Goal: Task Accomplishment & Management: Manage account settings

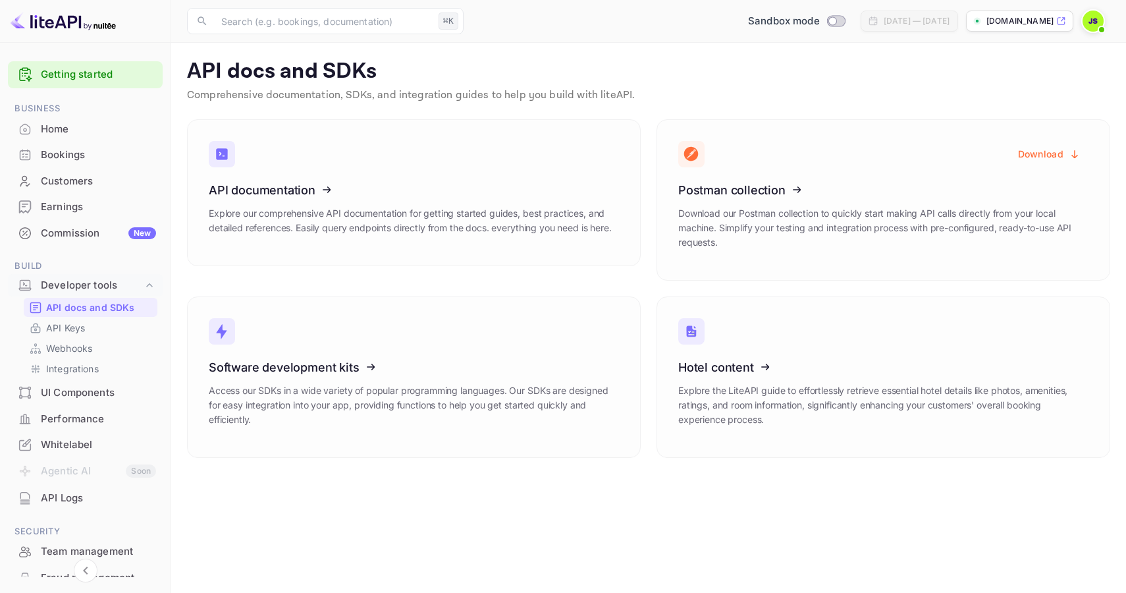
click at [393, 209] on p "Explore our comprehensive API documentation for getting started guides, best pr…" at bounding box center [414, 220] width 410 height 29
click at [92, 323] on link "API Keys" at bounding box center [90, 328] width 123 height 14
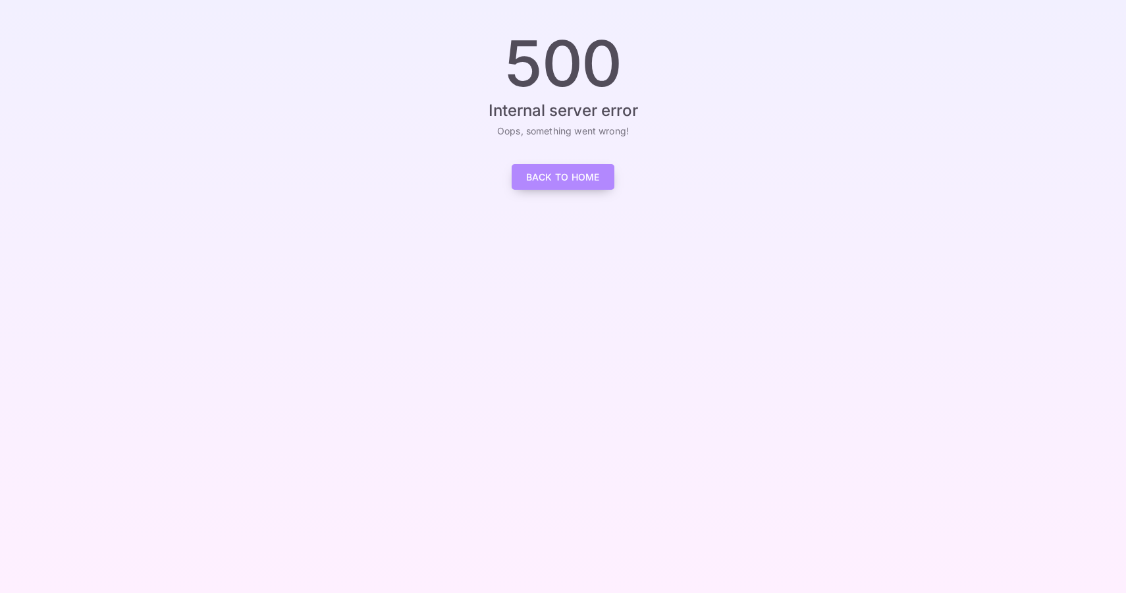
click at [571, 175] on link "Back to Home" at bounding box center [563, 177] width 103 height 26
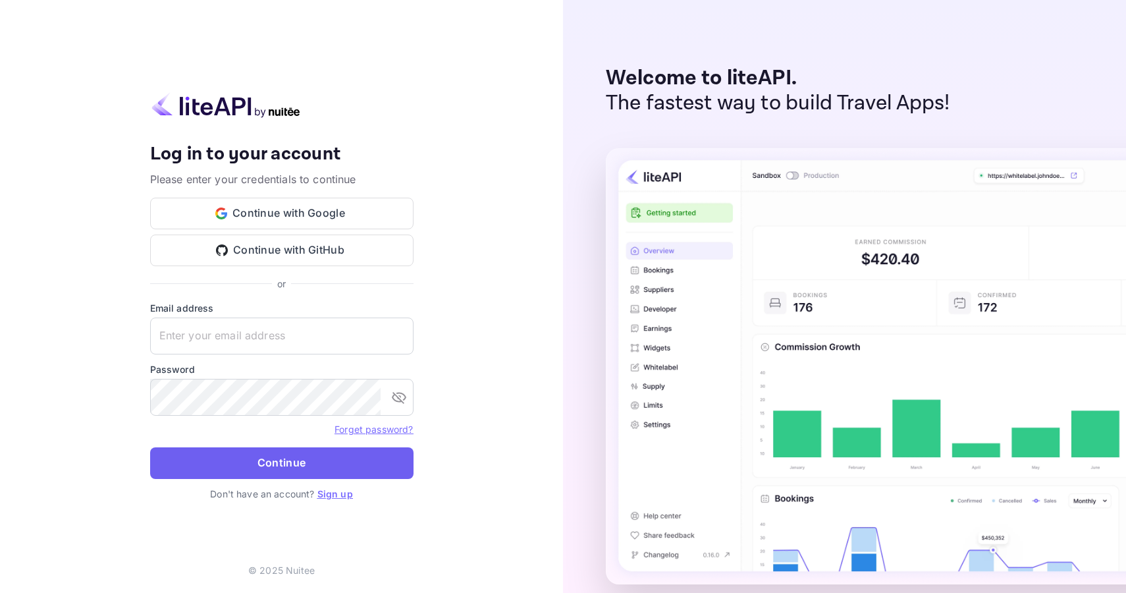
type input "[PERSON_NAME][EMAIL_ADDRESS][DOMAIN_NAME]"
click at [254, 461] on button "Continue" at bounding box center [281, 463] width 263 height 32
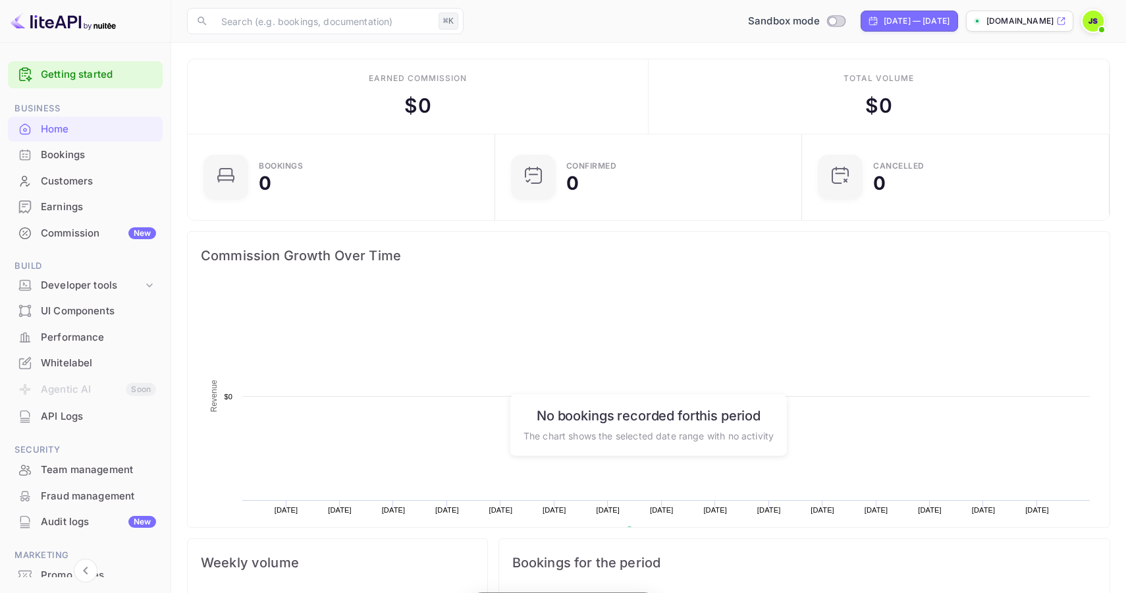
scroll to position [214, 300]
click at [144, 280] on icon at bounding box center [149, 285] width 13 height 13
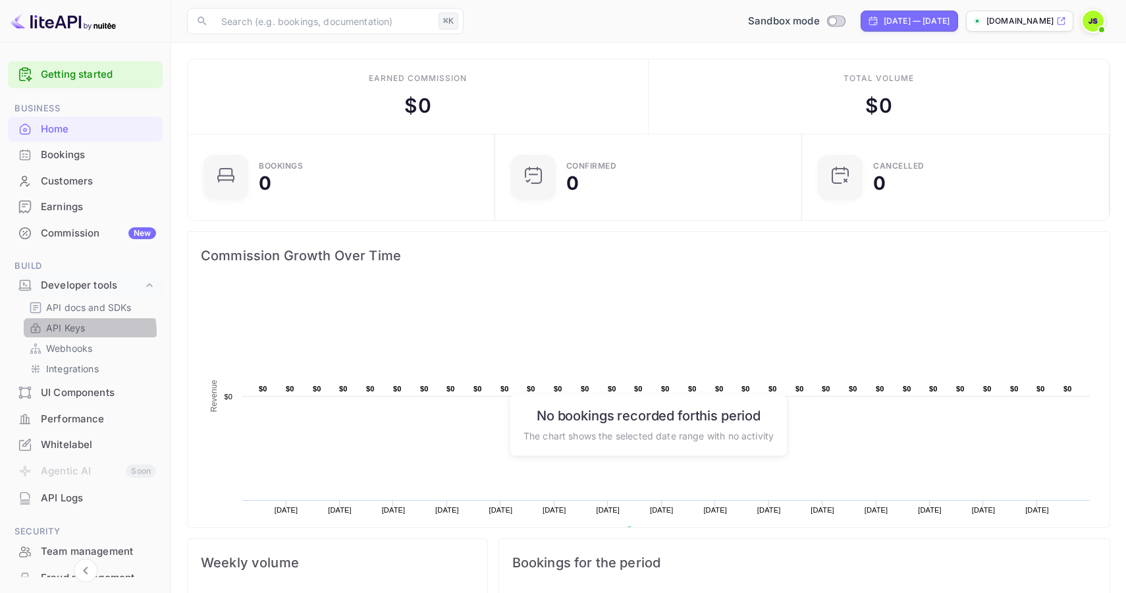
click at [85, 332] on p "API Keys" at bounding box center [65, 328] width 39 height 14
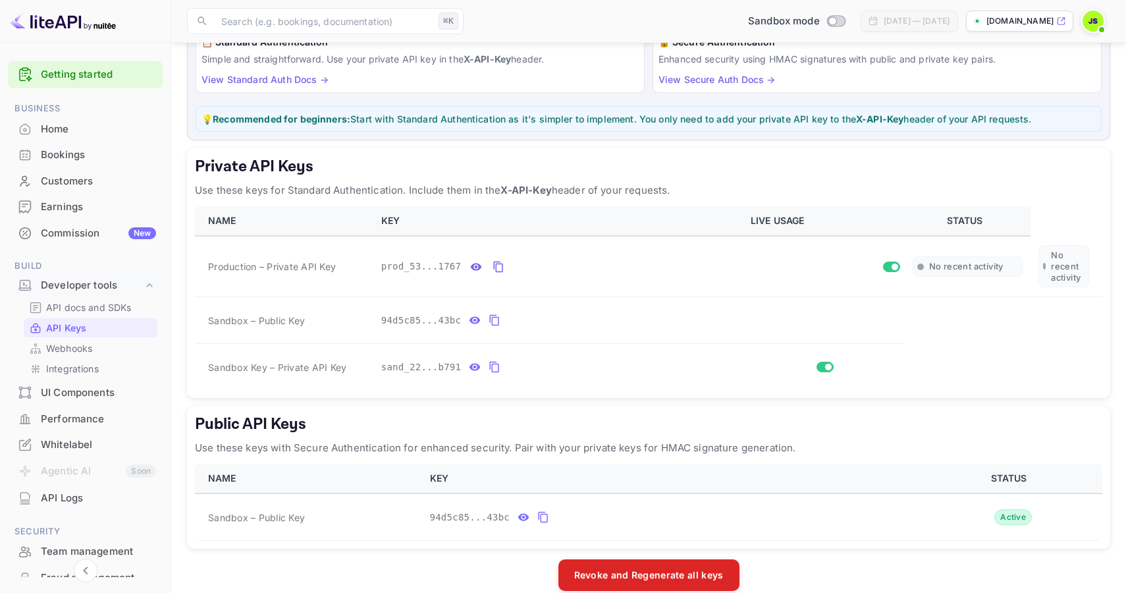
scroll to position [128, 0]
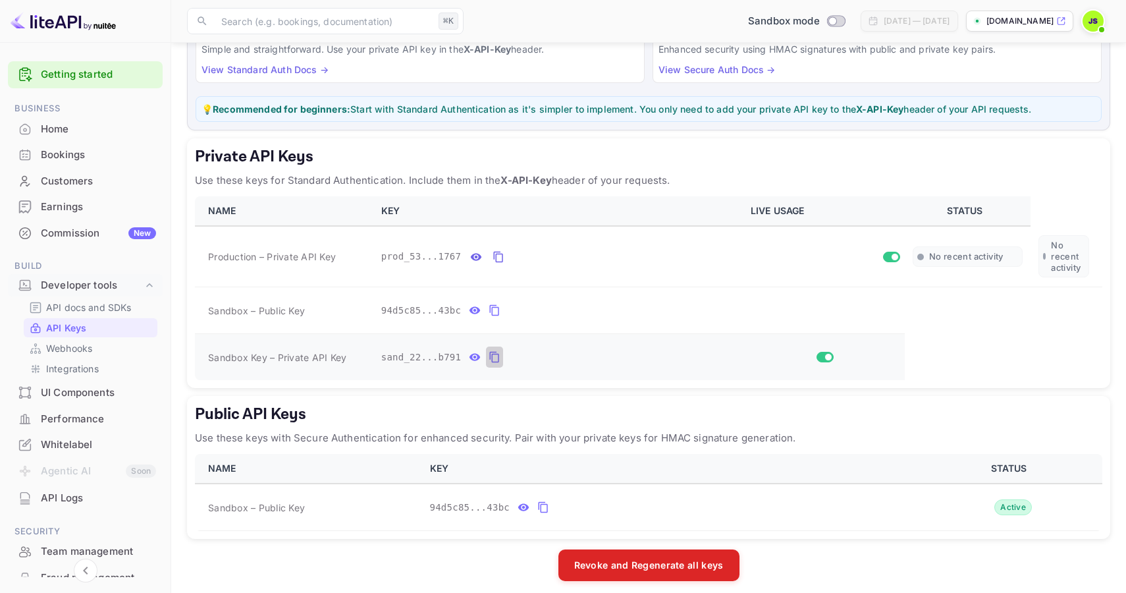
click at [492, 358] on icon "private api keys table" at bounding box center [495, 357] width 12 height 16
click at [1097, 22] on img at bounding box center [1093, 21] width 21 height 21
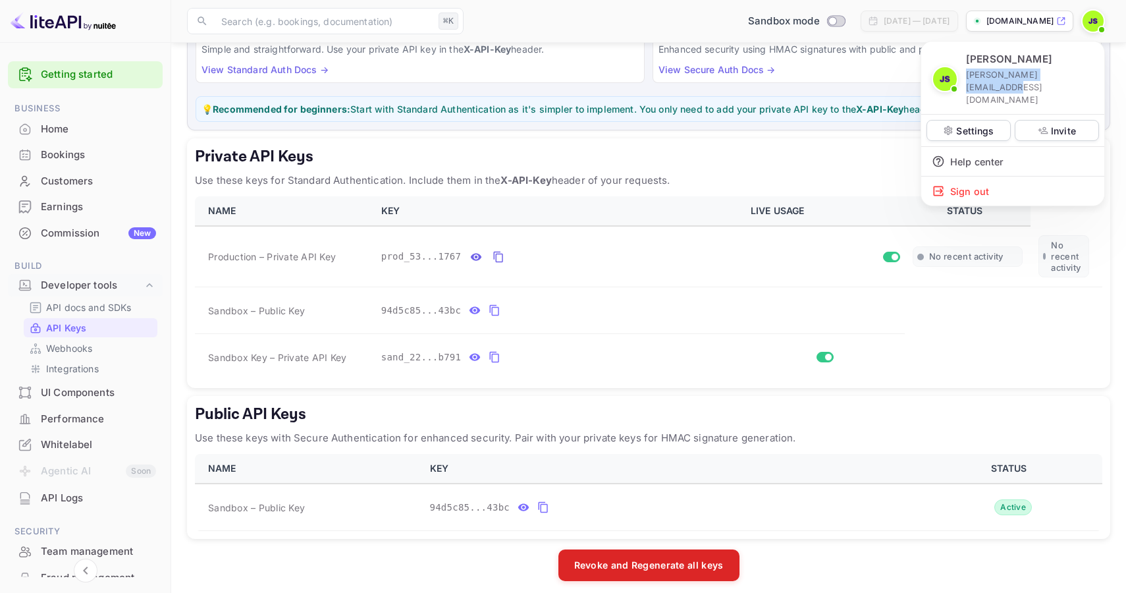
drag, startPoint x: 1075, startPoint y: 78, endPoint x: 965, endPoint y: 79, distance: 109.3
click at [965, 79] on div "John Sutton john+liteapi@journey.com" at bounding box center [1013, 79] width 162 height 54
copy p "john+liteapi@journey.com"
click at [967, 176] on div "Sign out" at bounding box center [1012, 190] width 183 height 29
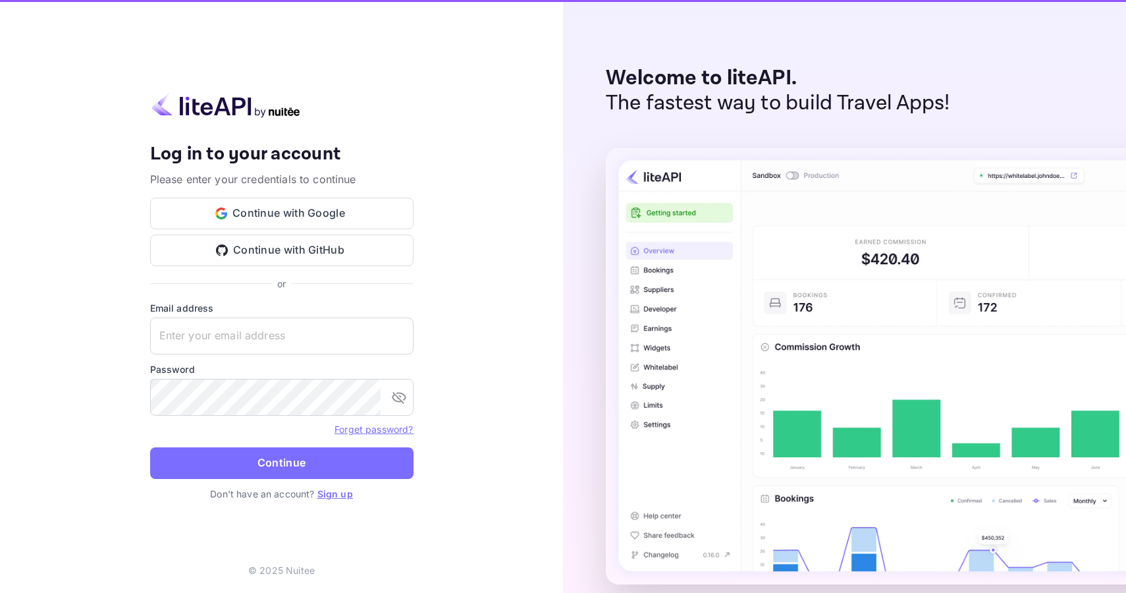
type input "john+liteapi@journey.com"
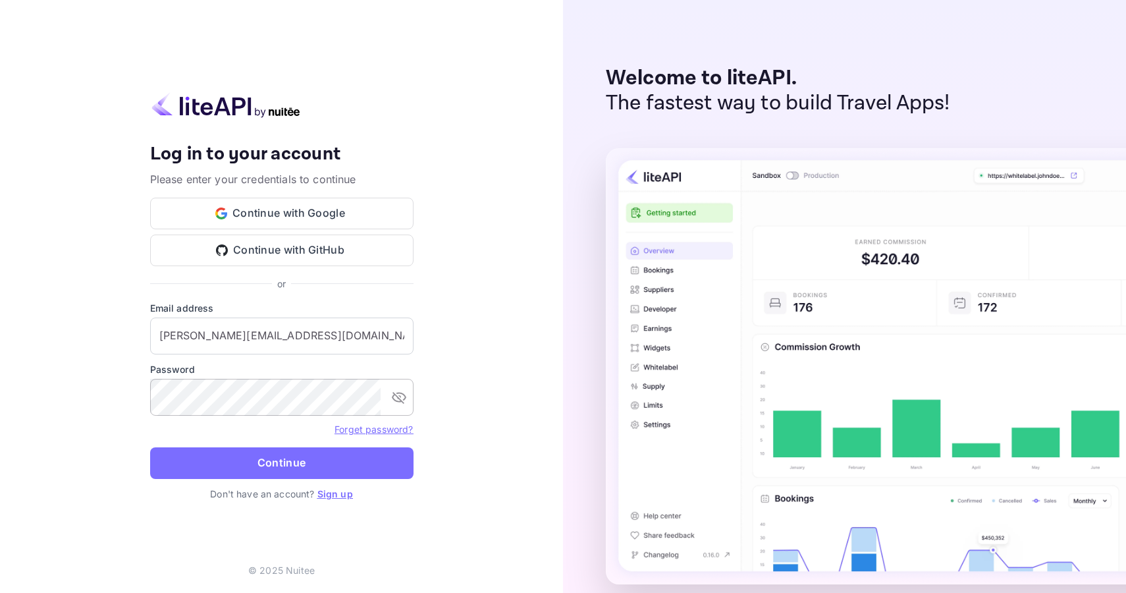
click at [400, 400] on icon "toggle password visibility" at bounding box center [399, 398] width 14 height 12
